Goal: Information Seeking & Learning: Find specific fact

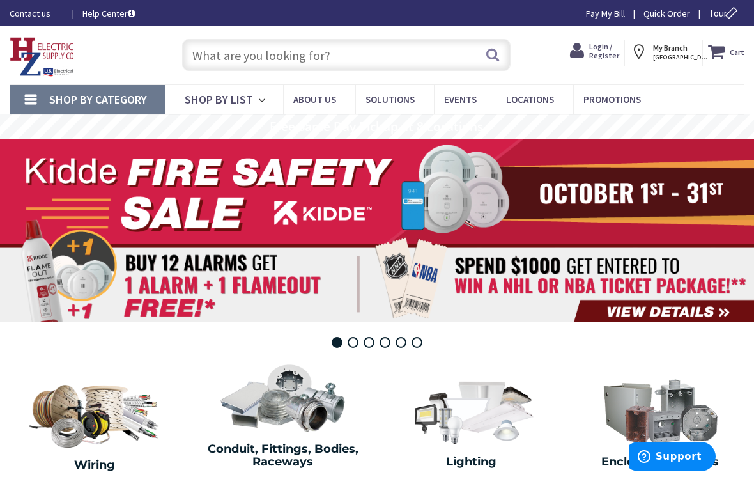
click at [211, 58] on input "text" at bounding box center [346, 55] width 329 height 32
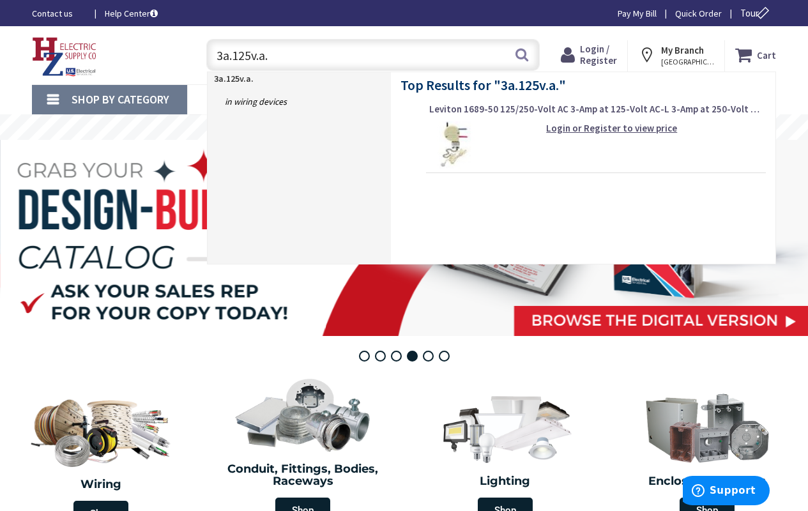
type input "3a.125v.a.c"
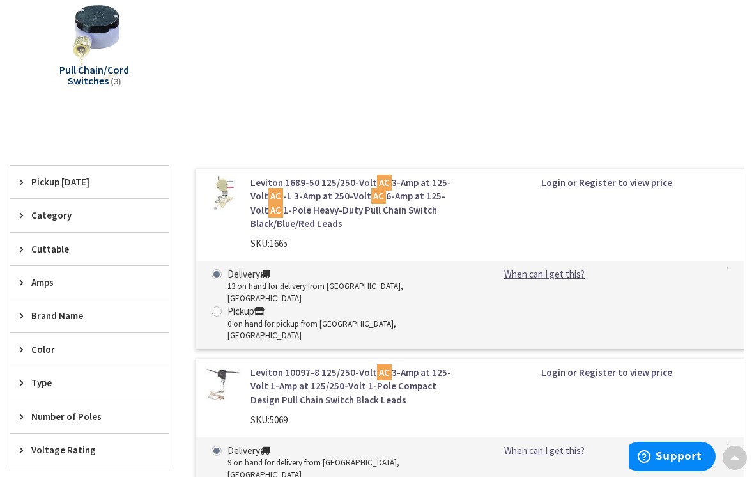
scroll to position [192, 0]
click at [279, 368] on link "Leviton 10097-8 125/250-Volt AC 3-Amp at 125-Volt 1-Amp at 125/250-Volt 1-Pole …" at bounding box center [355, 387] width 210 height 41
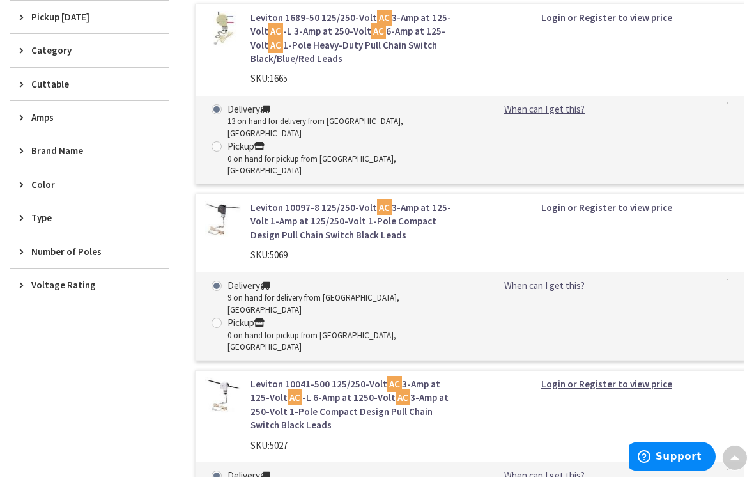
scroll to position [356, 0]
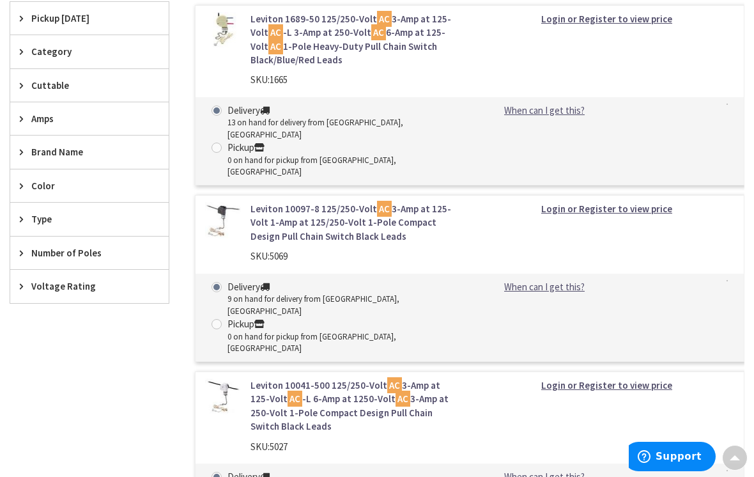
click at [275, 378] on link "Leviton 10041-500 125/250-Volt AC 3-Amp at 125-Volt AC -L 6-Amp at 1250-Volt AC…" at bounding box center [355, 405] width 210 height 55
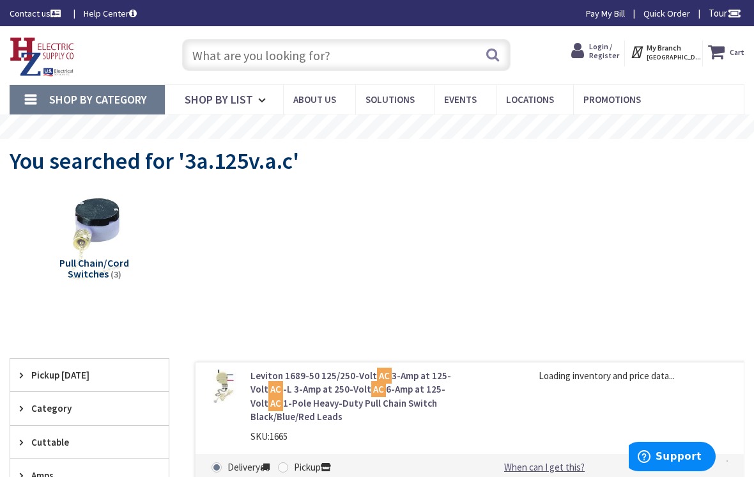
click at [211, 50] on input "text" at bounding box center [346, 55] width 329 height 32
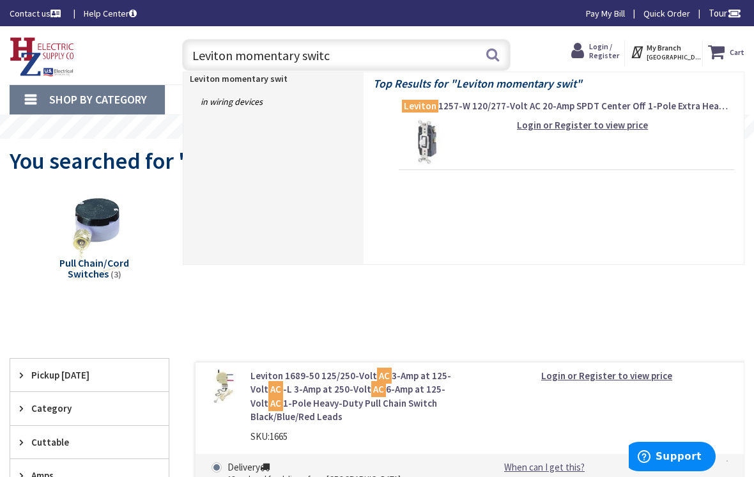
type input "Leviton momentary switch"
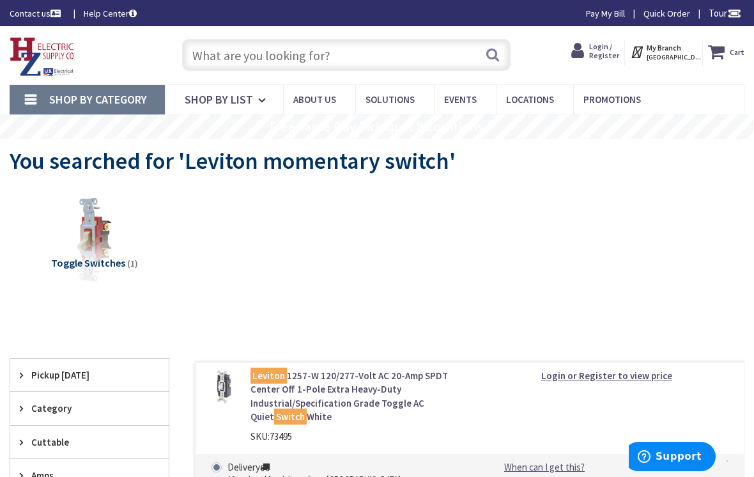
click at [343, 52] on input "text" at bounding box center [346, 55] width 329 height 32
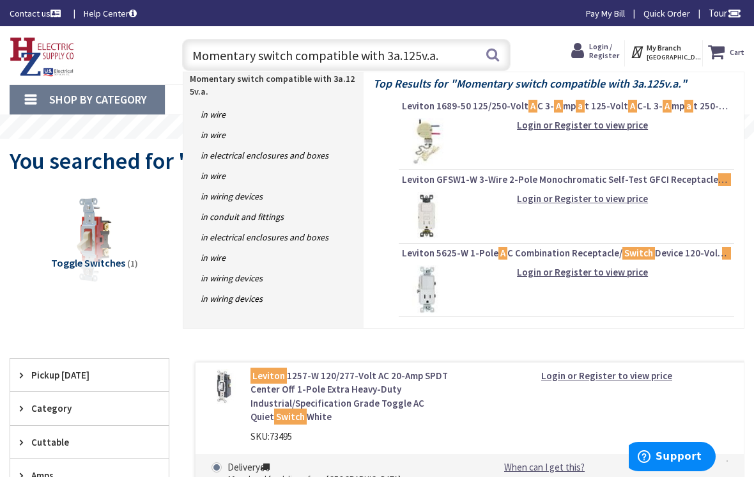
type input "Momentary switch compatible with 3a.125v.a.c"
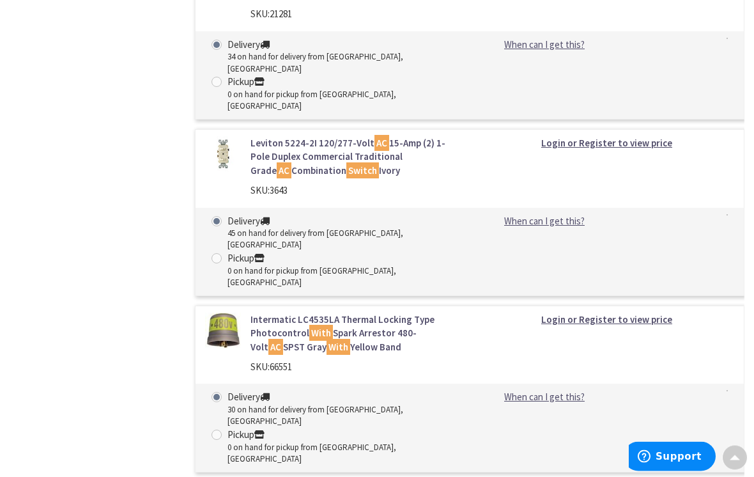
scroll to position [4872, 0]
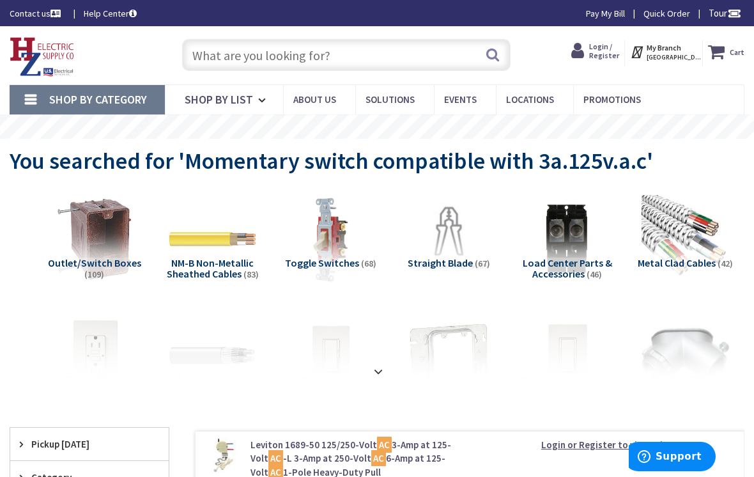
click at [209, 60] on input "text" at bounding box center [346, 55] width 329 height 32
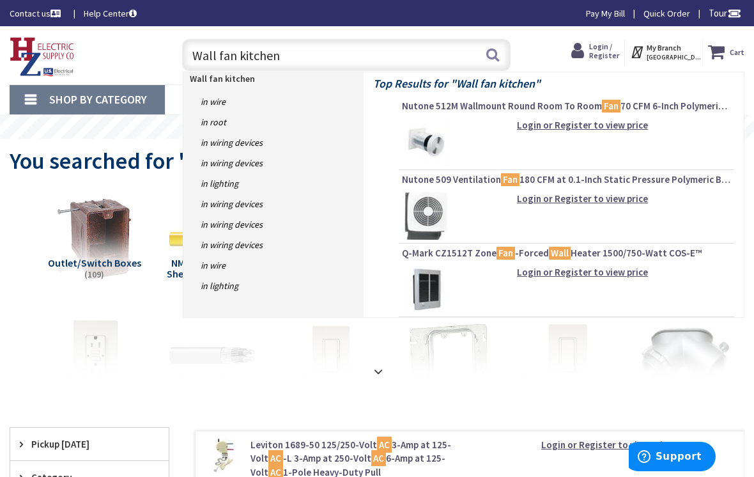
click at [192, 57] on input "Wall fan kitchen" at bounding box center [346, 55] width 329 height 32
click at [323, 53] on input "Kitchen Wall fan kitchen" at bounding box center [346, 55] width 329 height 32
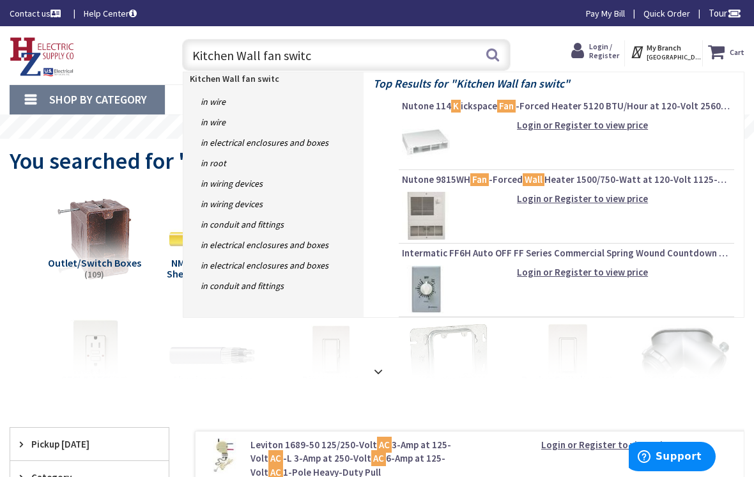
type input "Kitchen Wall fan switch"
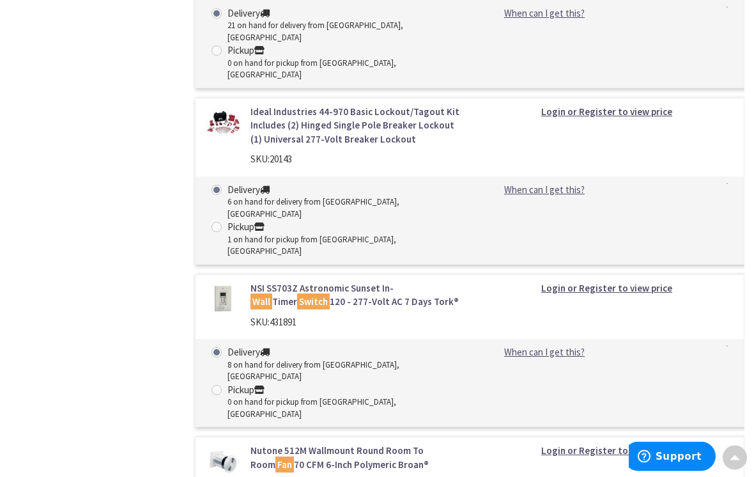
scroll to position [3966, 0]
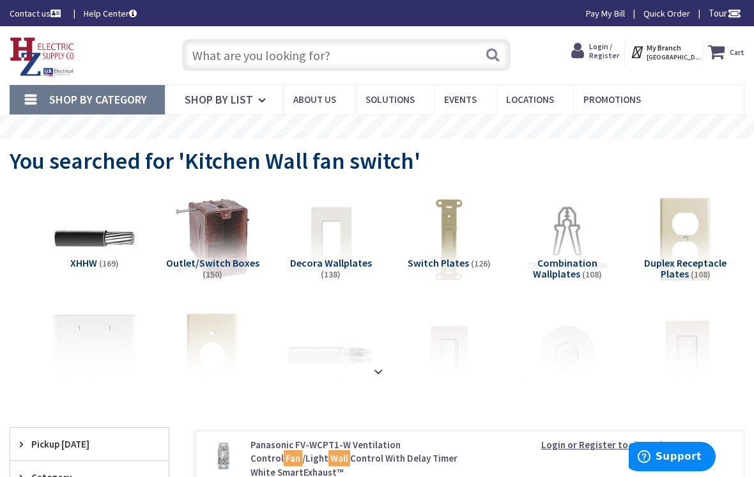
click at [207, 59] on input "text" at bounding box center [346, 55] width 329 height 32
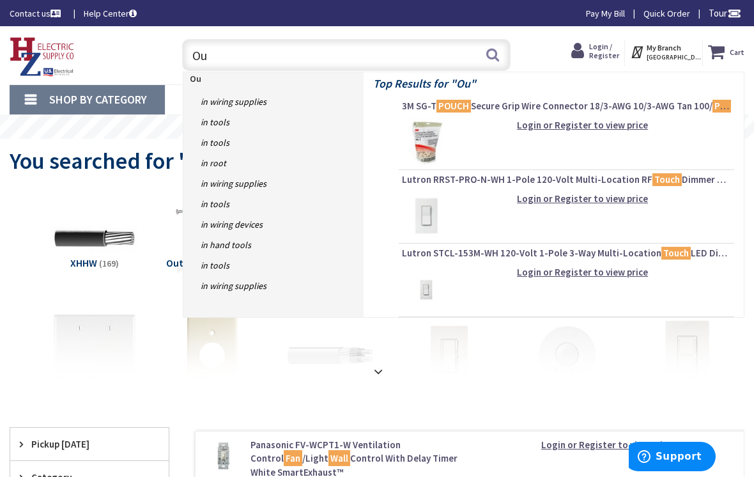
type input "O"
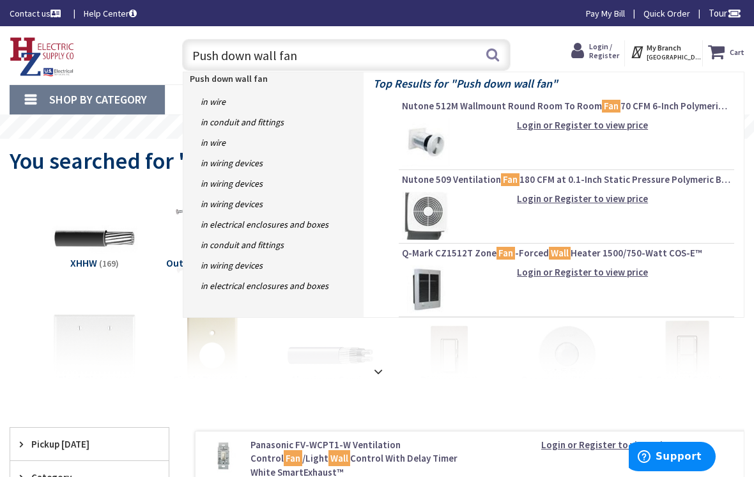
click at [249, 54] on input "Push down wall fan" at bounding box center [346, 55] width 329 height 32
click at [361, 55] on input "Push down kitchen wall fan" at bounding box center [346, 55] width 329 height 32
type input "Push down kitchen wall fan switch"
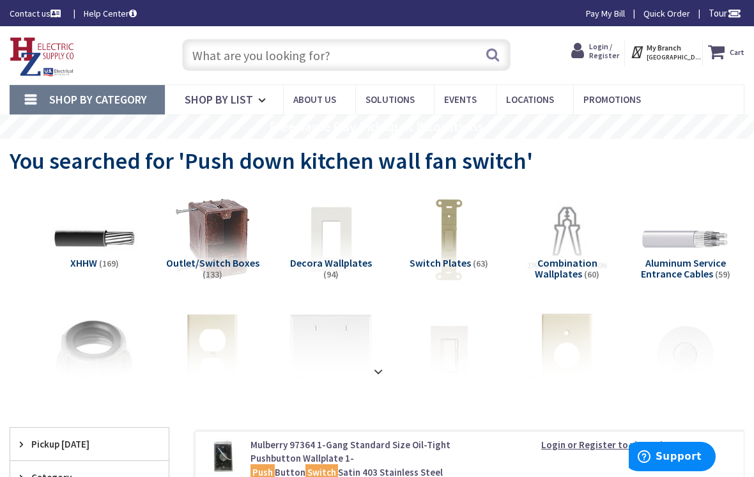
click at [208, 61] on input "text" at bounding box center [346, 55] width 329 height 32
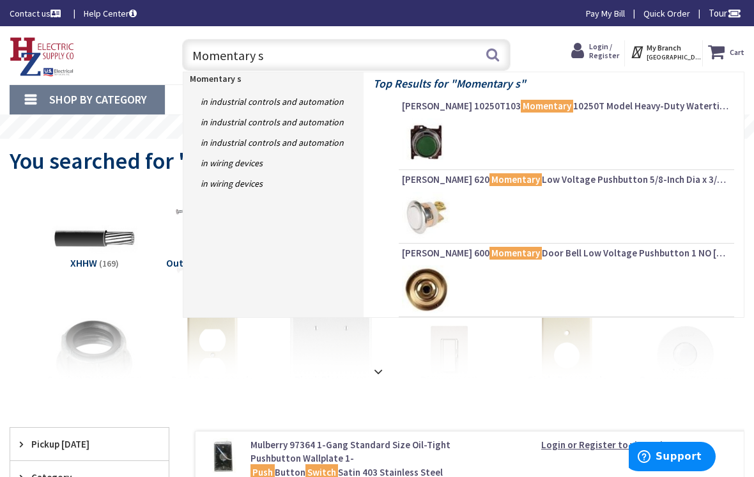
type input "Momentary sw"
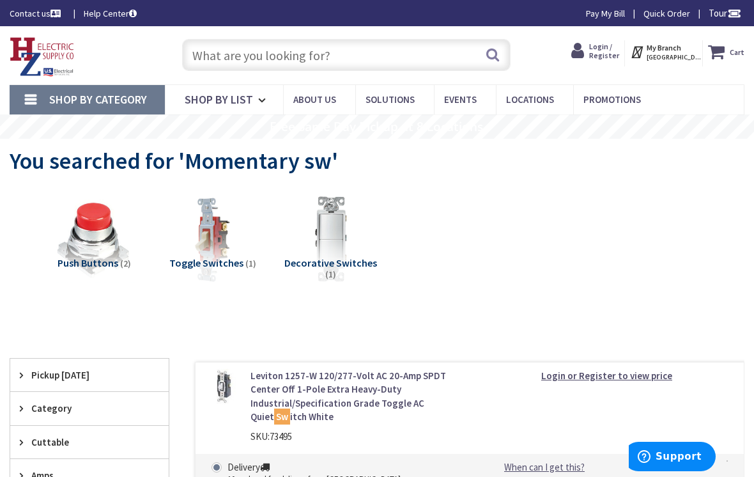
click at [86, 242] on img at bounding box center [94, 239] width 88 height 88
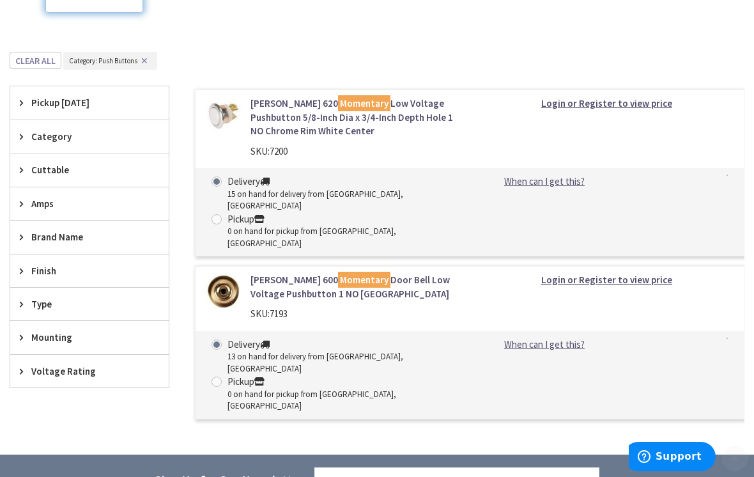
scroll to position [333, 0]
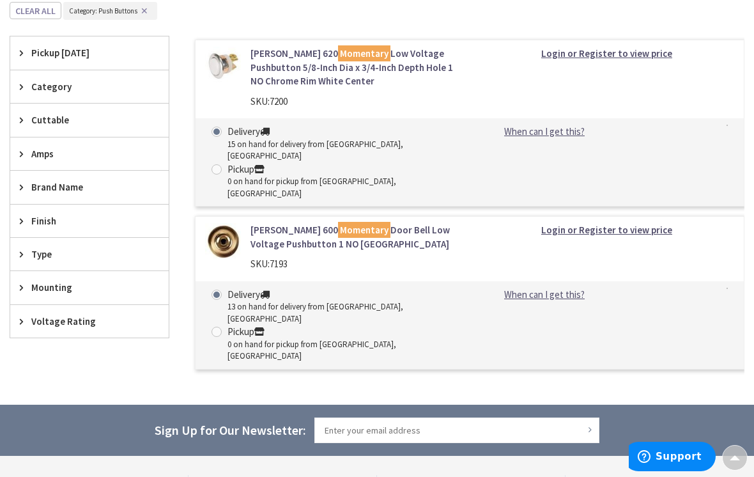
click at [269, 223] on link "Edwards 600 Momentary Door Bell Low Voltage Pushbutton 1 NO Brass Housing Black…" at bounding box center [355, 236] width 210 height 27
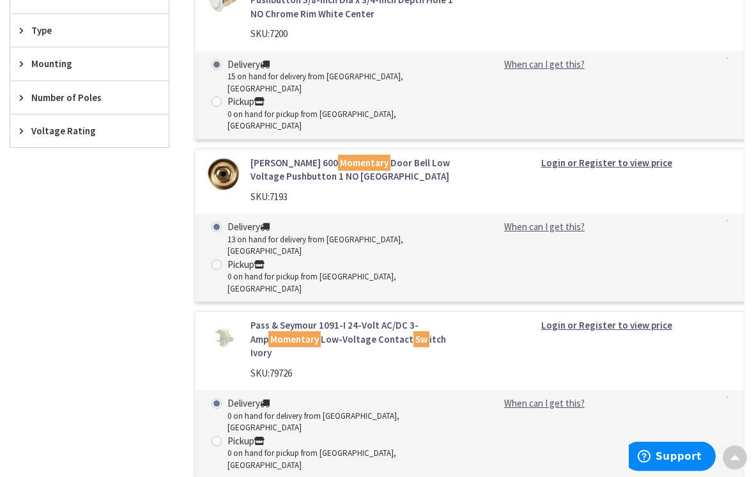
scroll to position [579, 0]
click at [312, 318] on link "Pass & [PERSON_NAME] 1091-I 24-Volt AC/DC 3-Amp Momentary Low-Voltage Contact S…" at bounding box center [355, 338] width 210 height 41
